Goal: Information Seeking & Learning: Learn about a topic

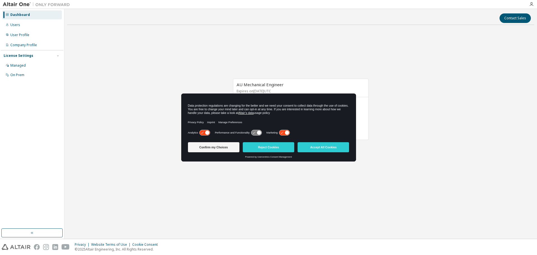
click at [283, 132] on icon at bounding box center [284, 132] width 10 height 5
click at [204, 133] on icon at bounding box center [204, 132] width 10 height 5
click at [318, 148] on button "Accept All Cookies" at bounding box center [323, 147] width 51 height 10
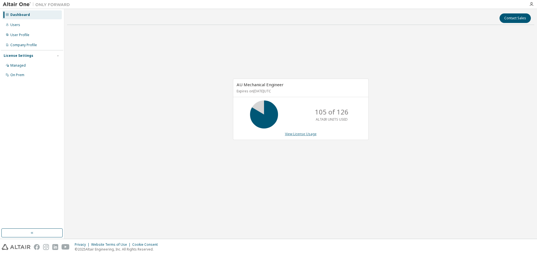
click at [308, 136] on link "View License Usage" at bounding box center [301, 133] width 32 height 5
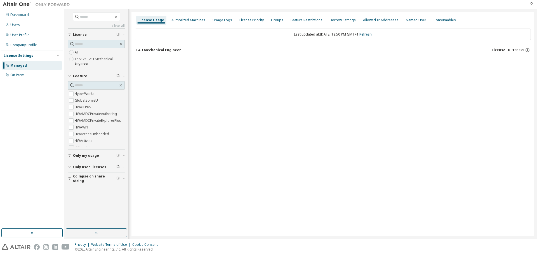
click at [149, 50] on div "AU Mechanical Engineer" at bounding box center [159, 50] width 43 height 4
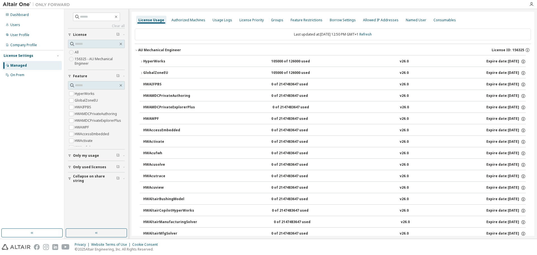
click at [142, 63] on button "HyperWorks 105000 of 126000 used v26.0 Expire date: [DATE]" at bounding box center [333, 61] width 386 height 12
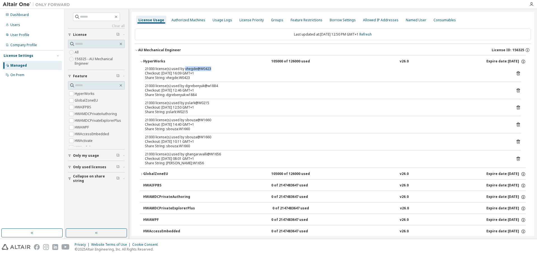
drag, startPoint x: 185, startPoint y: 69, endPoint x: 209, endPoint y: 70, distance: 24.9
click at [209, 70] on div "21000 license(s) used by vhegde@W0423" at bounding box center [326, 69] width 362 height 4
click at [184, 71] on div "Checkout: [DATE] 16:09 GMT+1" at bounding box center [326, 73] width 362 height 4
drag, startPoint x: 167, startPoint y: 69, endPoint x: 179, endPoint y: 69, distance: 11.7
click at [179, 69] on div "21000 license(s) used by vhegde@W0423" at bounding box center [326, 69] width 362 height 4
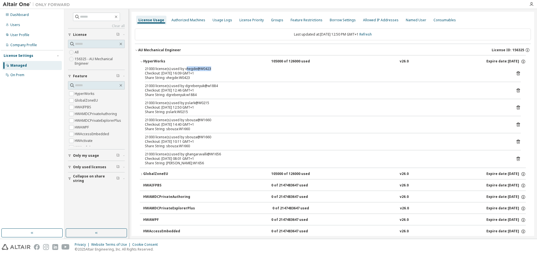
drag, startPoint x: 185, startPoint y: 69, endPoint x: 199, endPoint y: 68, distance: 14.0
click at [208, 68] on div "21000 license(s) used by vhegde@W0423" at bounding box center [326, 69] width 362 height 4
click at [198, 68] on div "21000 license(s) used by vhegde@W0423" at bounding box center [326, 69] width 362 height 4
drag, startPoint x: 197, startPoint y: 143, endPoint x: 177, endPoint y: 148, distance: 20.8
click at [177, 148] on div "21000 license(s) used by sbouza@W1660 Checkout: [DATE] 10:11 GMT+1 Share String…" at bounding box center [326, 141] width 362 height 13
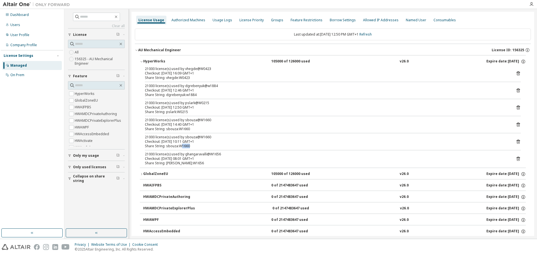
drag, startPoint x: 180, startPoint y: 148, endPoint x: 220, endPoint y: 147, distance: 39.7
click at [220, 147] on div "Share String: sbouza:W1660" at bounding box center [326, 146] width 362 height 4
click at [203, 145] on div "Share String: sbouza:W1660" at bounding box center [326, 146] width 362 height 4
click at [194, 139] on div "Checkout: [DATE] 10:11 GMT+1" at bounding box center [326, 141] width 362 height 4
drag, startPoint x: 170, startPoint y: 143, endPoint x: 182, endPoint y: 143, distance: 11.7
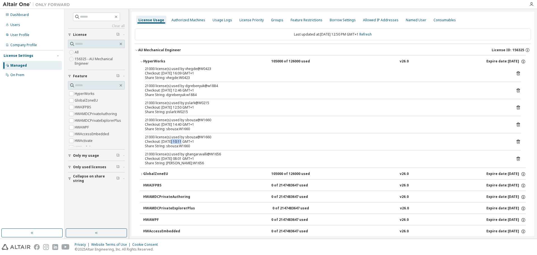
click at [182, 143] on div "Checkout: [DATE] 10:11 GMT+1" at bounding box center [326, 141] width 362 height 4
click at [183, 142] on div "Checkout: [DATE] 10:11 GMT+1" at bounding box center [326, 141] width 362 height 4
drag, startPoint x: 170, startPoint y: 125, endPoint x: 196, endPoint y: 124, distance: 26.0
click at [179, 125] on div "Checkout: [DATE] 14:40 GMT+1" at bounding box center [326, 124] width 362 height 4
drag, startPoint x: 200, startPoint y: 122, endPoint x: 215, endPoint y: 121, distance: 15.4
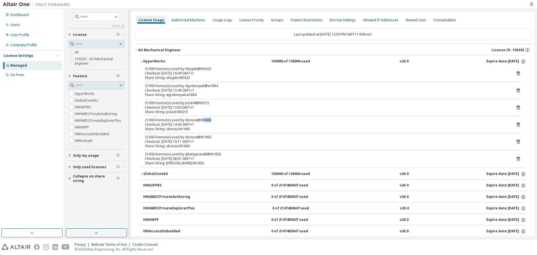
click at [215, 121] on div "21000 license(s) used by sbouza@W1660" at bounding box center [326, 120] width 362 height 4
drag, startPoint x: 200, startPoint y: 135, endPoint x: 225, endPoint y: 136, distance: 24.6
click at [225, 136] on div "21000 license(s) used by sbouza@W1660" at bounding box center [326, 137] width 362 height 4
drag, startPoint x: 203, startPoint y: 142, endPoint x: 191, endPoint y: 145, distance: 11.9
click at [202, 142] on div "Checkout: [DATE] 10:11 GMT+1" at bounding box center [326, 141] width 362 height 4
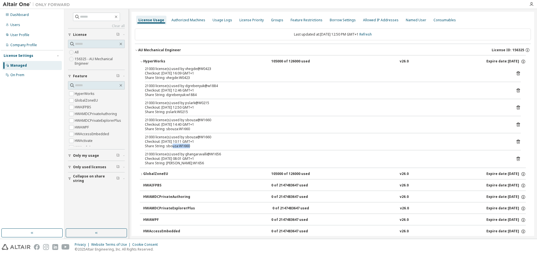
drag, startPoint x: 173, startPoint y: 145, endPoint x: 194, endPoint y: 146, distance: 21.0
click at [194, 146] on div "Share String: sbouza:W1660" at bounding box center [326, 146] width 362 height 4
click at [188, 142] on div "Checkout: [DATE] 10:11 GMT+1" at bounding box center [326, 141] width 362 height 4
drag, startPoint x: 174, startPoint y: 126, endPoint x: 172, endPoint y: 130, distance: 5.0
click at [172, 130] on div "21000 license(s) used by sbouza@W1660 Checkout: [DATE] 14:40 GMT+1 Share String…" at bounding box center [326, 124] width 362 height 13
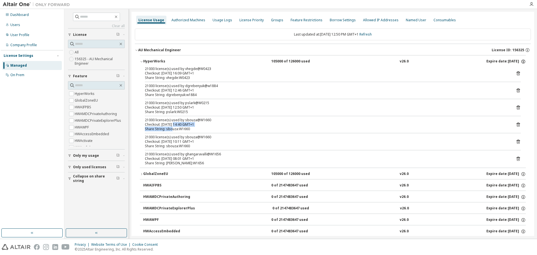
click at [522, 61] on icon "button" at bounding box center [523, 61] width 5 height 5
click at [232, 131] on div "Share String: sbouza:W1660" at bounding box center [326, 129] width 362 height 4
click at [181, 23] on div "Authorized Machines" at bounding box center [188, 20] width 38 height 9
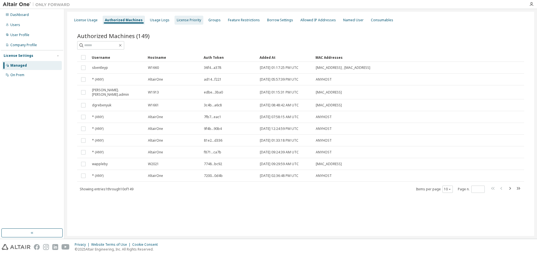
click at [177, 20] on div "License Priority" at bounding box center [189, 20] width 24 height 4
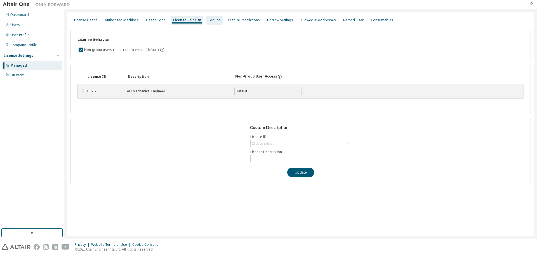
click at [206, 23] on div "Groups" at bounding box center [214, 20] width 17 height 9
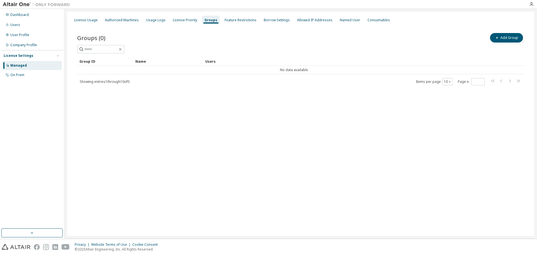
click at [236, 25] on div "License Usage Authorized Machines Usage Logs License Priority Groups Feature Re…" at bounding box center [300, 20] width 460 height 10
click at [237, 23] on div "Feature Restrictions" at bounding box center [240, 20] width 36 height 9
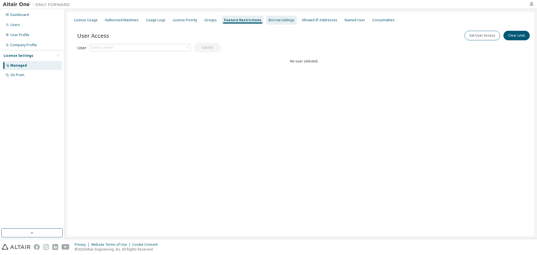
click at [266, 23] on div "Borrow Settings" at bounding box center [281, 20] width 30 height 9
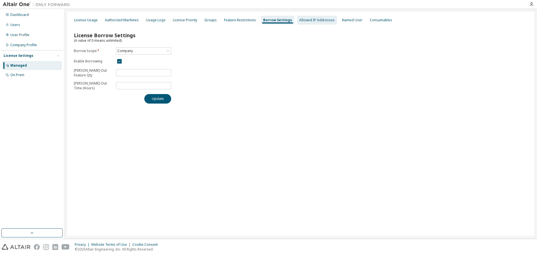
click at [310, 20] on div "Allowed IP Addresses" at bounding box center [317, 20] width 36 height 4
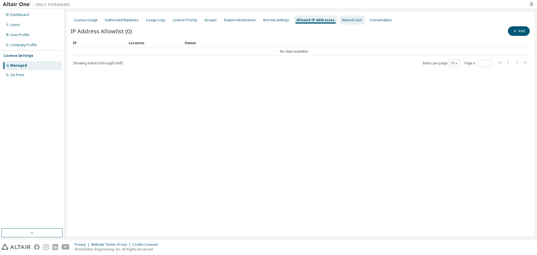
click at [342, 21] on div "Named User" at bounding box center [352, 20] width 20 height 4
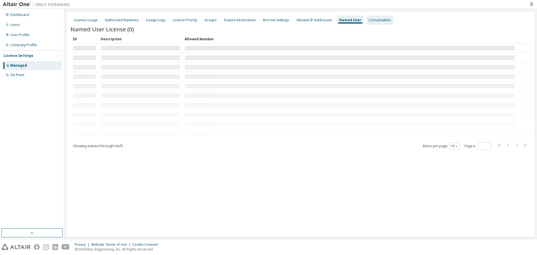
click at [369, 18] on div "Consumables" at bounding box center [380, 20] width 22 height 4
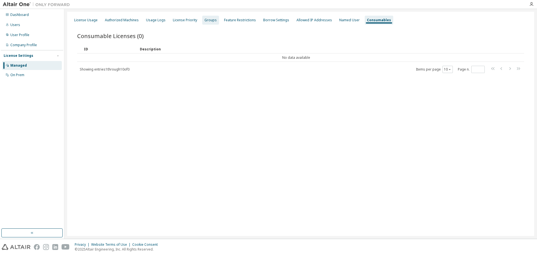
click at [214, 21] on div "Groups" at bounding box center [210, 20] width 17 height 9
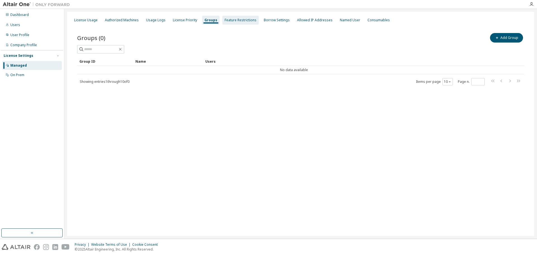
click at [229, 21] on div "Feature Restrictions" at bounding box center [241, 20] width 32 height 4
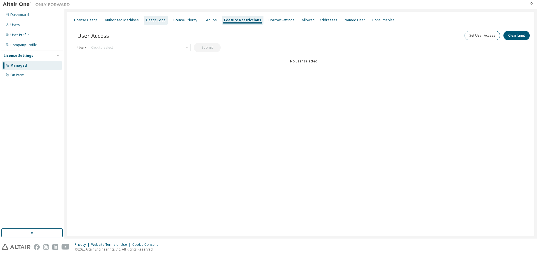
click at [164, 22] on div "Usage Logs" at bounding box center [156, 20] width 24 height 9
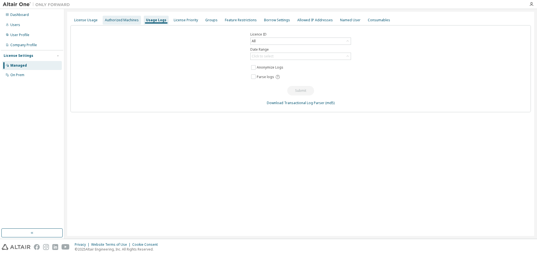
click at [134, 21] on div "Authorized Machines" at bounding box center [122, 20] width 34 height 4
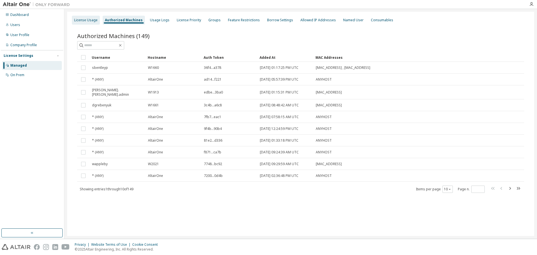
click at [83, 21] on div "License Usage" at bounding box center [85, 20] width 23 height 4
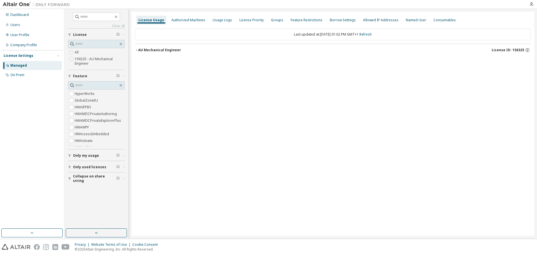
click at [239, 198] on div "License Usage Authorized Machines Usage Logs License Priority Groups Feature Re…" at bounding box center [332, 124] width 403 height 224
click at [186, 21] on div "Authorized Machines" at bounding box center [188, 20] width 34 height 4
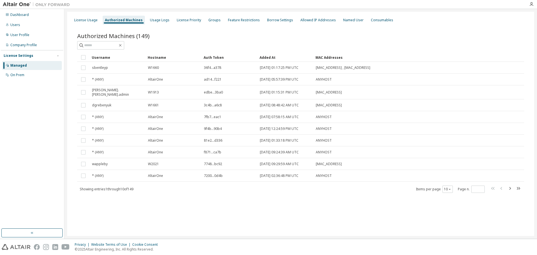
click at [29, 67] on div "Managed" at bounding box center [32, 65] width 60 height 9
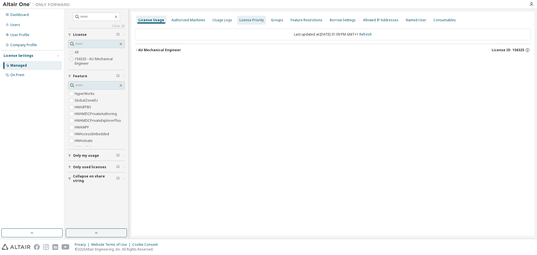
click at [193, 20] on div "Authorized Machines" at bounding box center [188, 20] width 34 height 4
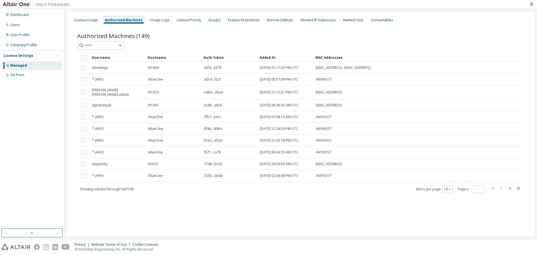
click at [25, 29] on div "Dashboard Users User Profile Company Profile License Settings Managed On Prem" at bounding box center [32, 45] width 62 height 70
click at [25, 27] on div "Users" at bounding box center [32, 24] width 60 height 9
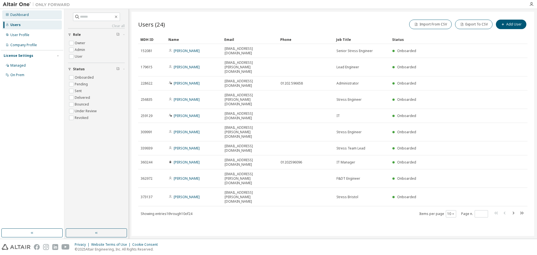
click at [21, 17] on div "Dashboard" at bounding box center [19, 15] width 18 height 4
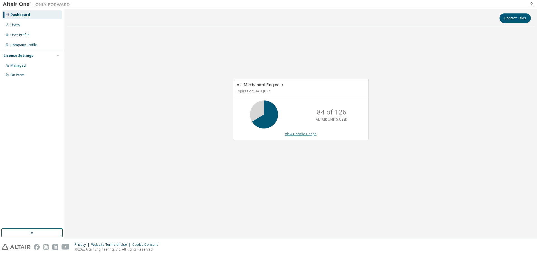
click at [304, 131] on link "View License Usage" at bounding box center [301, 133] width 32 height 5
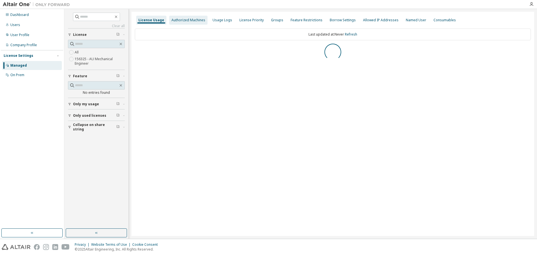
click at [192, 20] on div "Authorized Machines" at bounding box center [188, 20] width 34 height 4
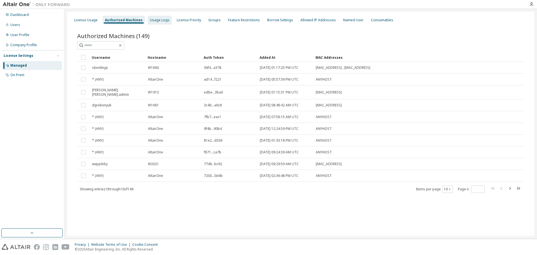
click at [155, 20] on div "Usage Logs" at bounding box center [160, 20] width 20 height 4
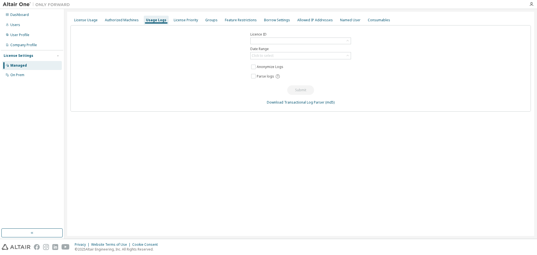
click at [197, 20] on div "License Usage Authorized Machines Usage Logs License Priority Groups Feature Re…" at bounding box center [300, 20] width 460 height 10
click at [185, 18] on div "License Priority" at bounding box center [186, 20] width 24 height 4
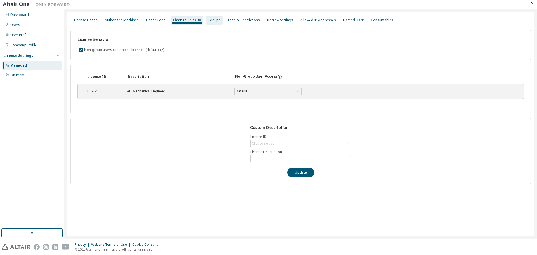
click at [214, 19] on div "Groups" at bounding box center [214, 20] width 12 height 4
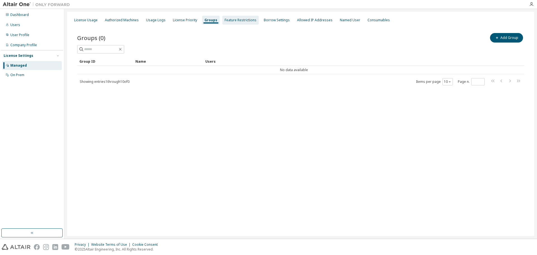
click at [233, 19] on div "Feature Restrictions" at bounding box center [241, 20] width 32 height 4
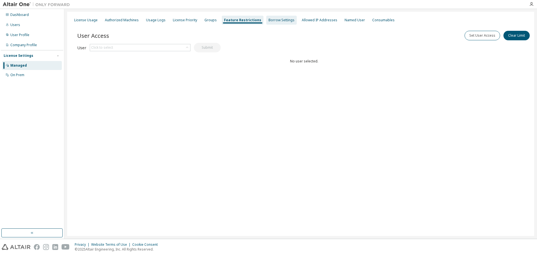
click at [275, 21] on div "Borrow Settings" at bounding box center [281, 20] width 26 height 4
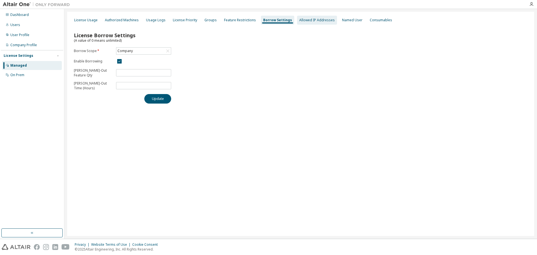
click at [313, 19] on div "Allowed IP Addresses" at bounding box center [317, 20] width 36 height 4
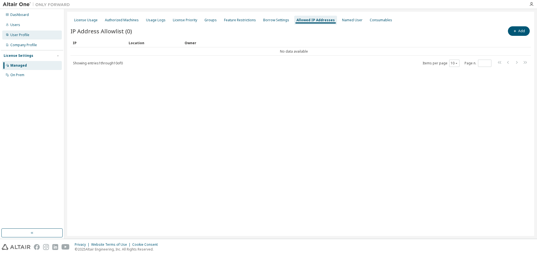
click at [39, 38] on div "User Profile" at bounding box center [32, 34] width 60 height 9
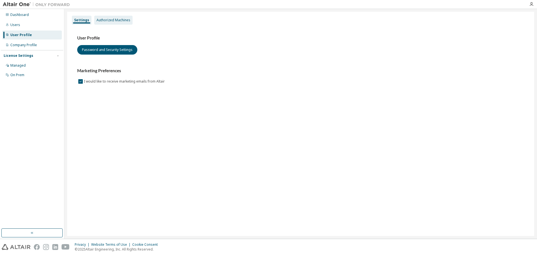
click at [113, 21] on div "Authorized Machines" at bounding box center [113, 20] width 34 height 4
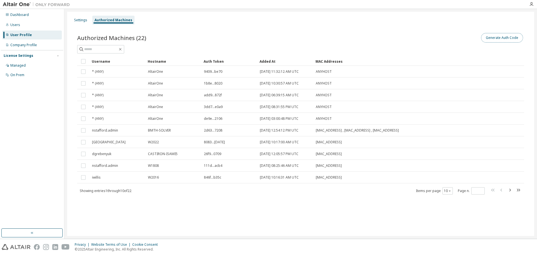
click at [499, 39] on button "Generate Auth Code" at bounding box center [502, 38] width 42 height 10
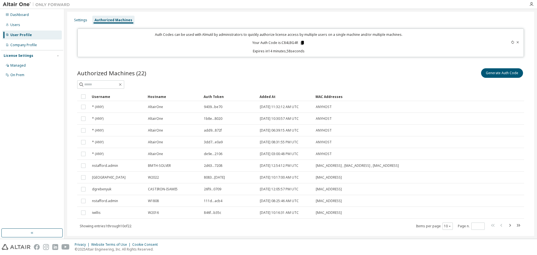
click at [301, 40] on icon at bounding box center [302, 42] width 5 height 5
click at [28, 63] on div "Managed" at bounding box center [32, 65] width 60 height 9
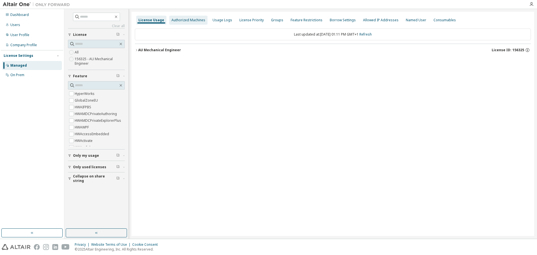
click at [197, 21] on div "Authorized Machines" at bounding box center [188, 20] width 34 height 4
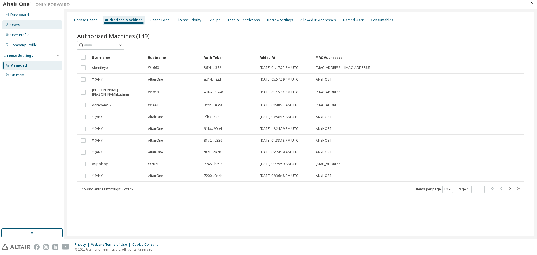
click at [39, 25] on div "Users" at bounding box center [32, 24] width 60 height 9
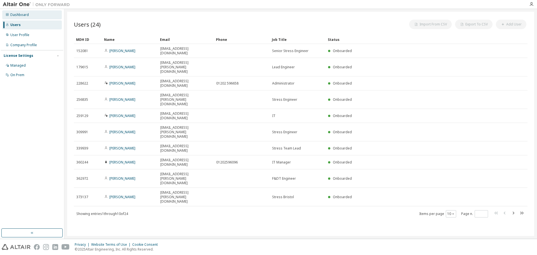
click at [35, 15] on div "Dashboard" at bounding box center [32, 14] width 60 height 9
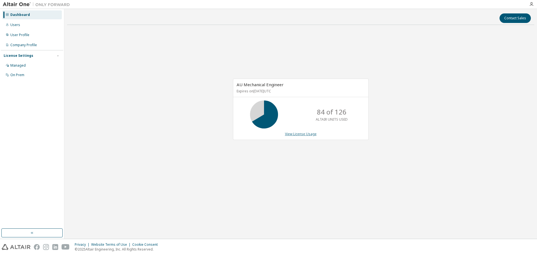
click at [296, 135] on link "View License Usage" at bounding box center [301, 133] width 32 height 5
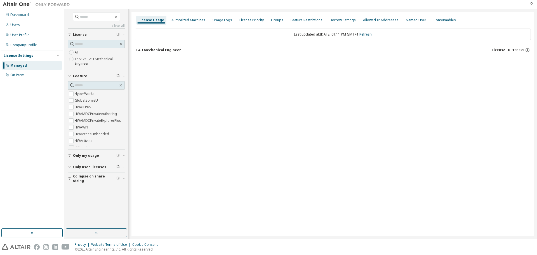
click at [137, 50] on icon "button" at bounding box center [136, 50] width 1 height 2
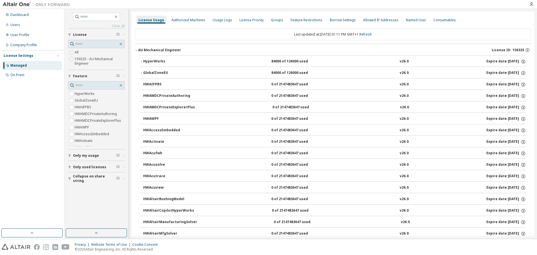
click at [143, 59] on div "HyperWorks" at bounding box center [168, 61] width 50 height 5
